Goal: Information Seeking & Learning: Learn about a topic

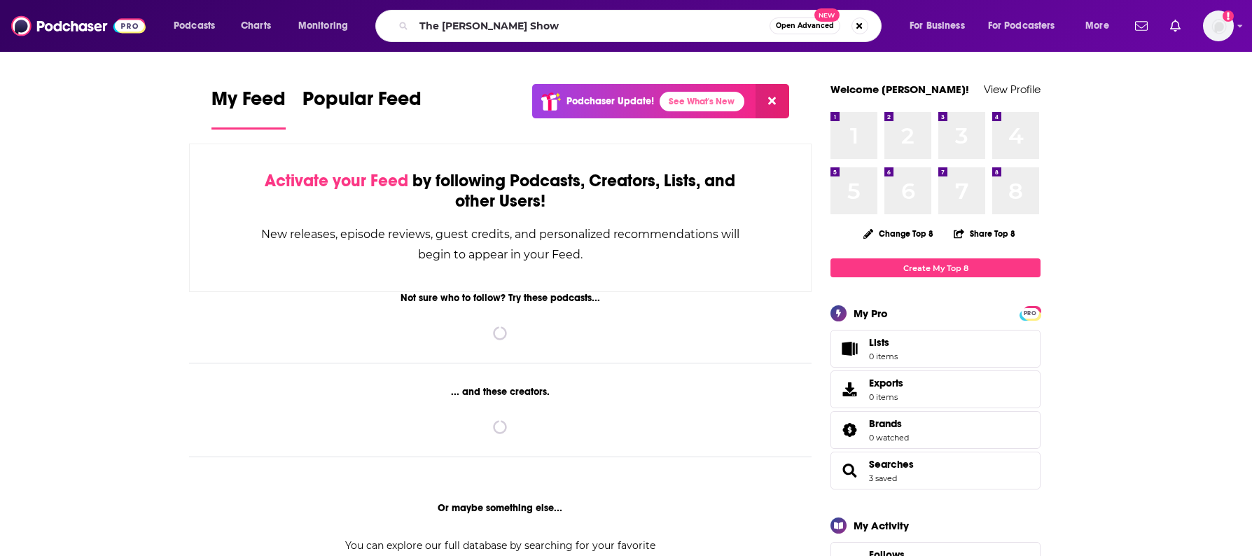
type input "The [PERSON_NAME] Show"
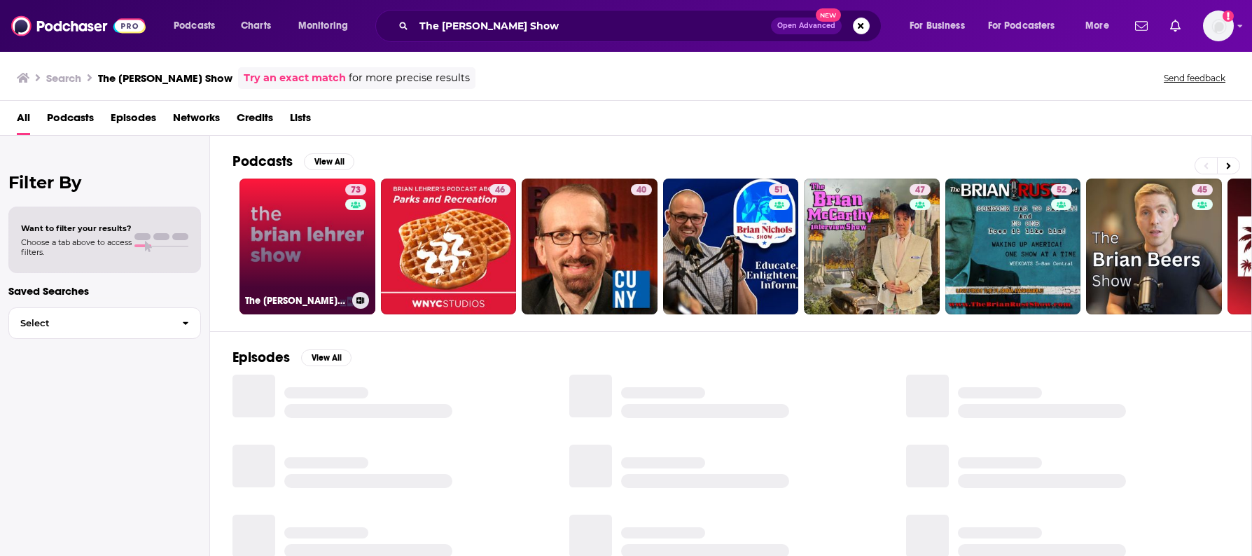
click at [300, 251] on link "73 The [PERSON_NAME] Show" at bounding box center [308, 247] width 136 height 136
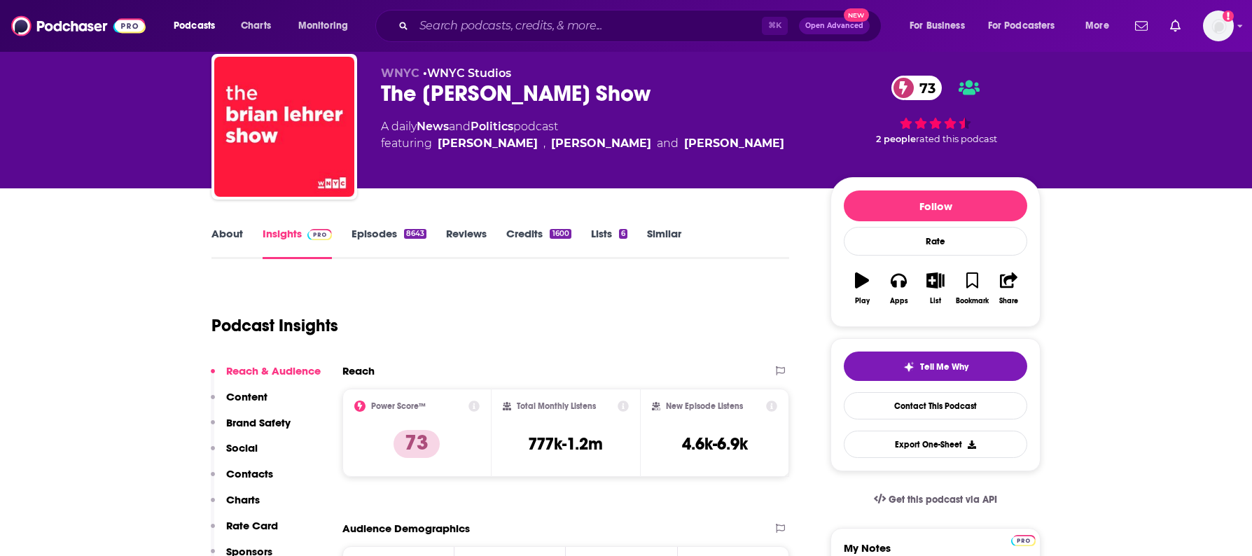
scroll to position [57, 0]
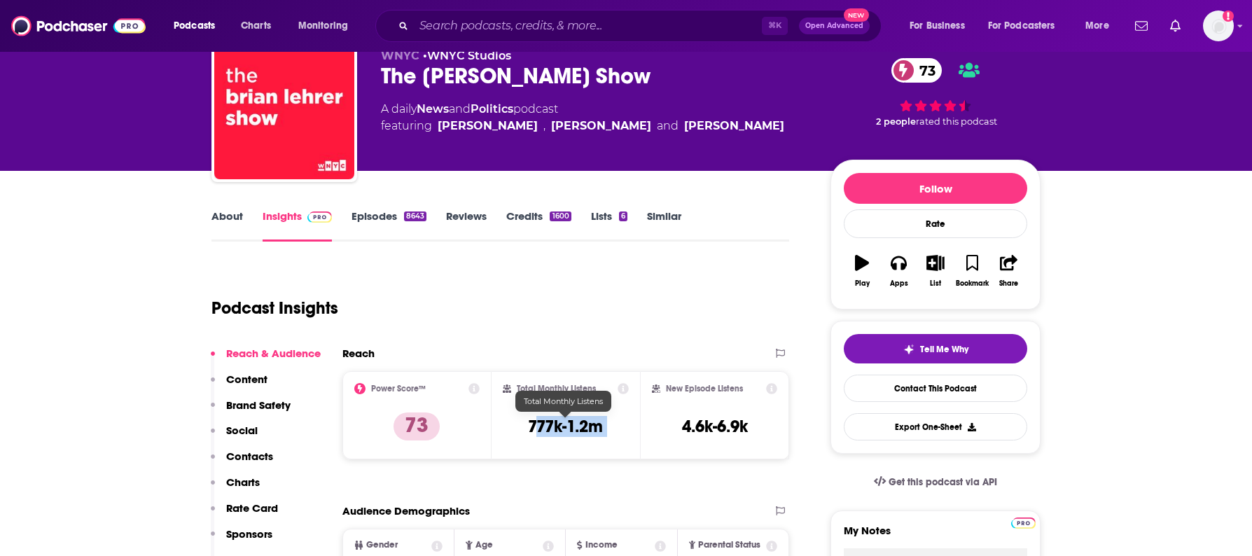
drag, startPoint x: 612, startPoint y: 427, endPoint x: 646, endPoint y: 428, distance: 33.7
click at [644, 428] on div "Power Score™ 73 Total Monthly Listens 777k-1.2m New Episode Listens 4.6k-6.9k" at bounding box center [566, 415] width 447 height 88
drag, startPoint x: 520, startPoint y: 427, endPoint x: 626, endPoint y: 427, distance: 105.8
click at [626, 427] on div "Total Monthly Listens 777k-1.2m" at bounding box center [566, 415] width 127 height 64
copy h3 "777k-1.2m"
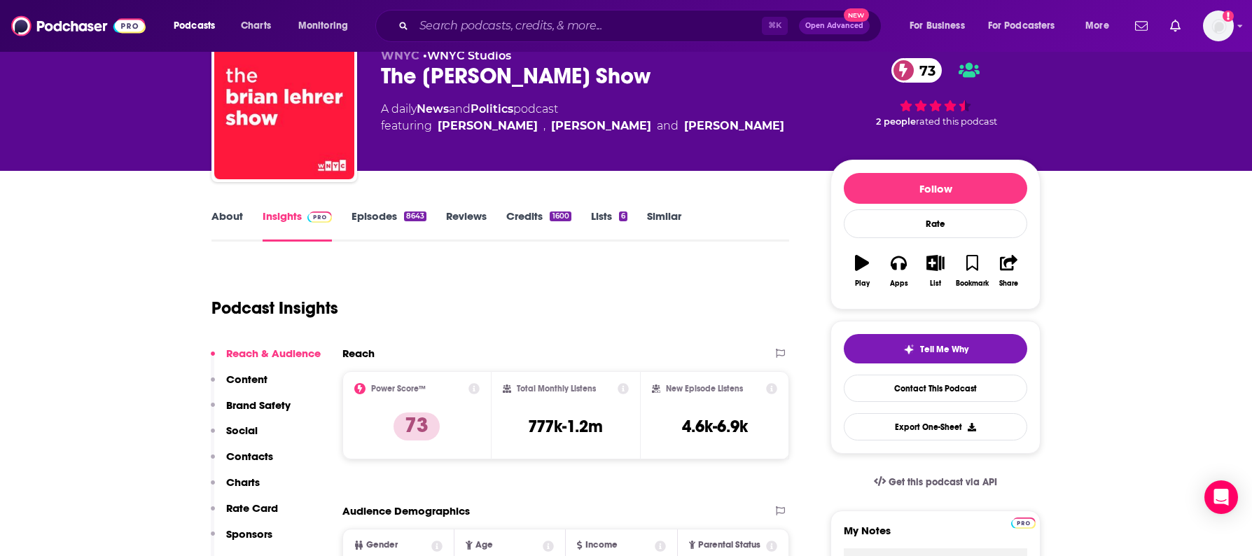
drag, startPoint x: 400, startPoint y: 78, endPoint x: 644, endPoint y: 62, distance: 244.3
click at [644, 62] on div "WNYC • WNYC Studios The [PERSON_NAME] Show 73 A daily News and Politics podcast…" at bounding box center [626, 111] width 829 height 151
click at [541, 77] on div "The [PERSON_NAME] Show 73" at bounding box center [594, 75] width 427 height 27
click at [542, 77] on div "The [PERSON_NAME] Show 73" at bounding box center [594, 75] width 427 height 27
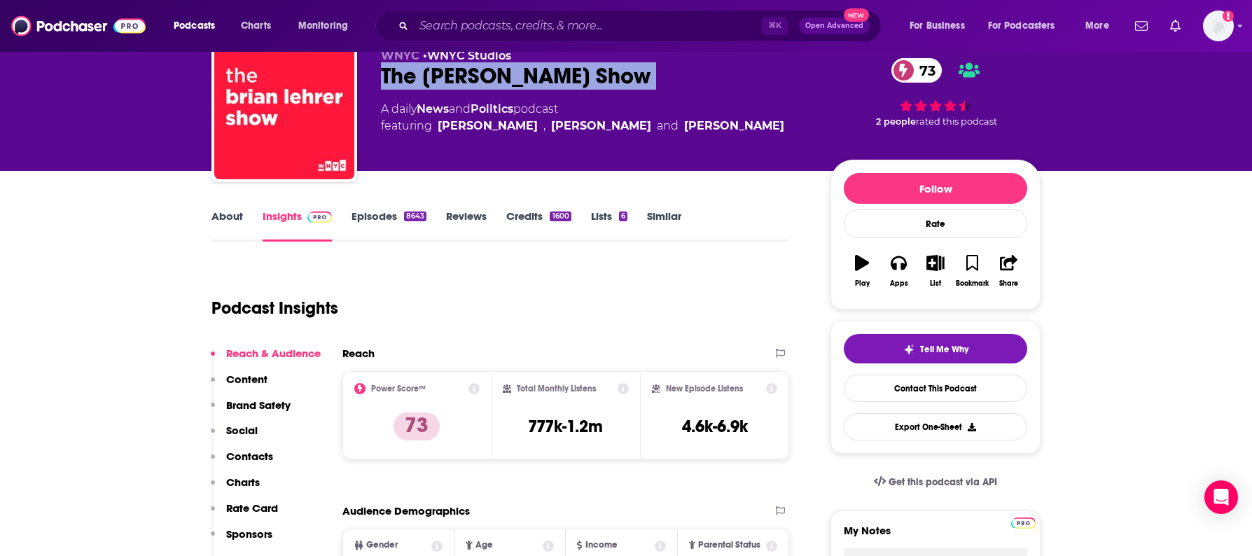
click at [542, 77] on div "The [PERSON_NAME] Show 73" at bounding box center [594, 75] width 427 height 27
copy div "The [PERSON_NAME] Show 73"
